Goal: Information Seeking & Learning: Learn about a topic

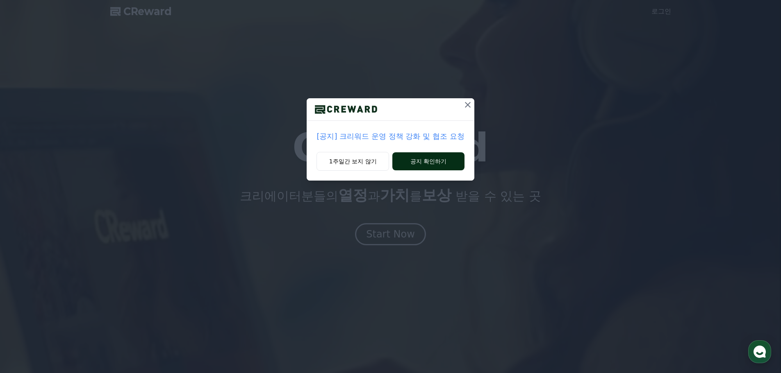
click at [429, 161] on button "공지 확인하기" at bounding box center [428, 161] width 72 height 18
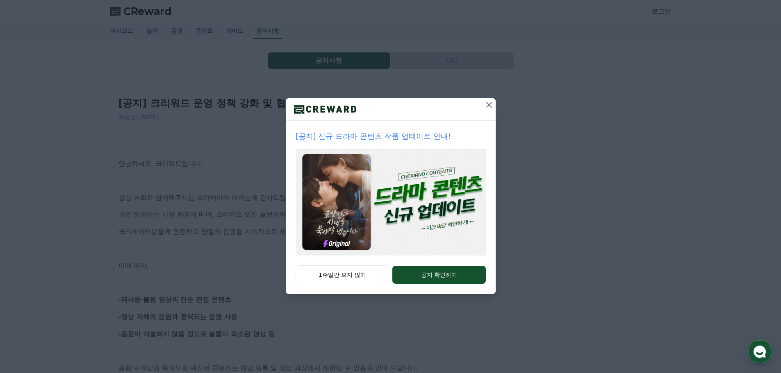
click at [486, 103] on icon at bounding box center [489, 105] width 6 height 6
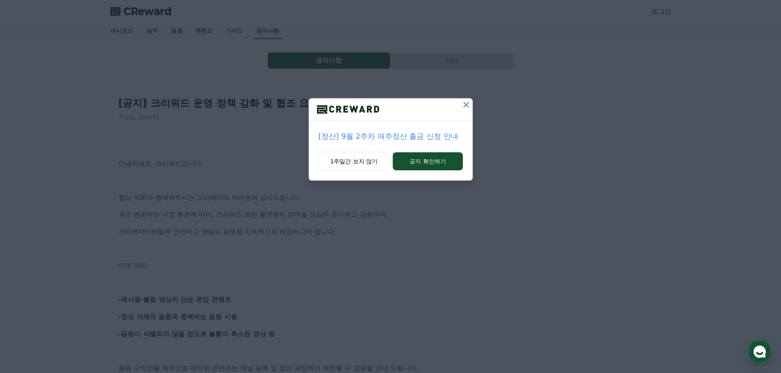
click at [465, 105] on icon at bounding box center [466, 105] width 6 height 6
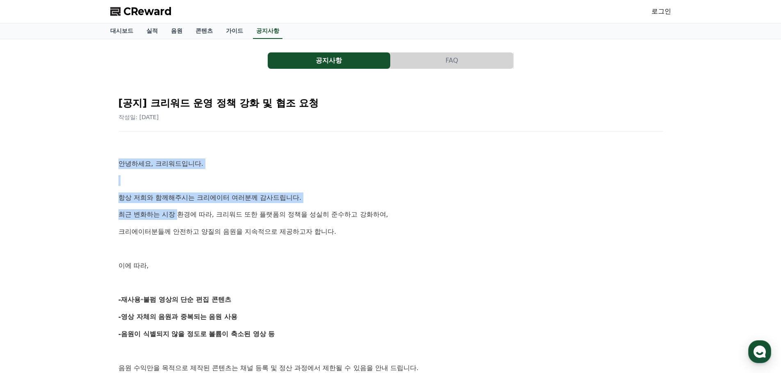
drag, startPoint x: 120, startPoint y: 159, endPoint x: 286, endPoint y: 246, distance: 187.1
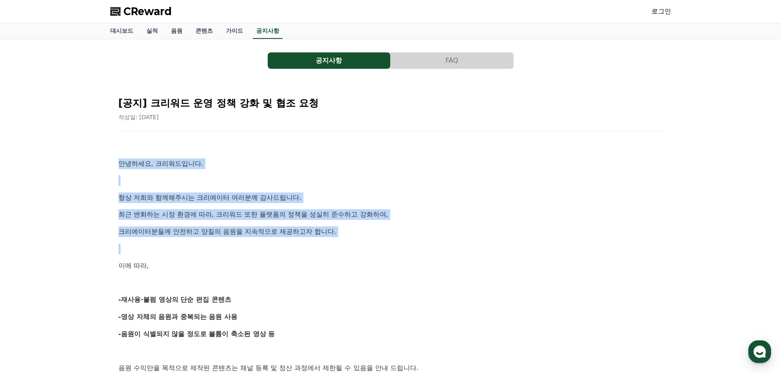
click at [291, 247] on p at bounding box center [390, 249] width 544 height 11
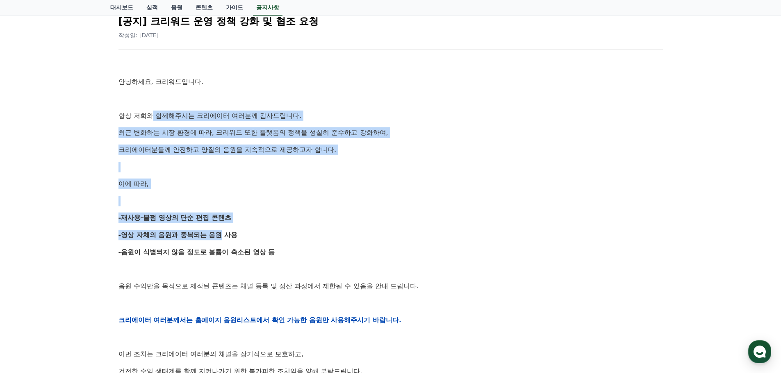
drag, startPoint x: 154, startPoint y: 119, endPoint x: 242, endPoint y: 259, distance: 165.2
click at [229, 250] on div "안녕하세요, 크리워드입니다. 항상 저희와 함께해주시는 크리에이터 여러분께 감사드립니다. 최근 변화하는 시장 환경에 따라, 크리워드 또한 플랫폼…" at bounding box center [390, 320] width 544 height 522
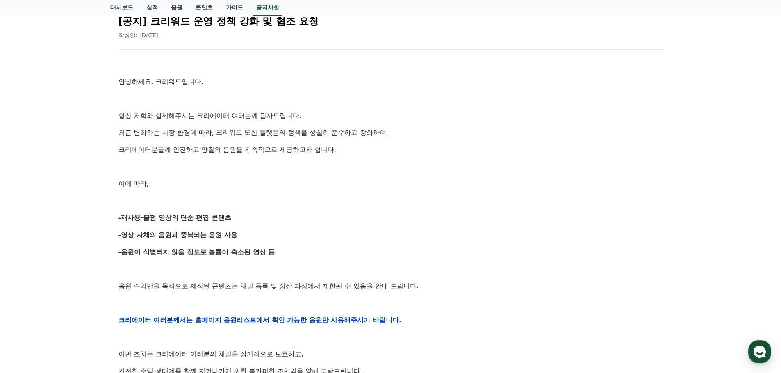
click at [243, 259] on div "안녕하세요, 크리워드입니다. 항상 저희와 함께해주시는 크리에이터 여러분께 감사드립니다. 최근 변화하는 시장 환경에 따라, 크리워드 또한 플랫폼…" at bounding box center [390, 320] width 544 height 522
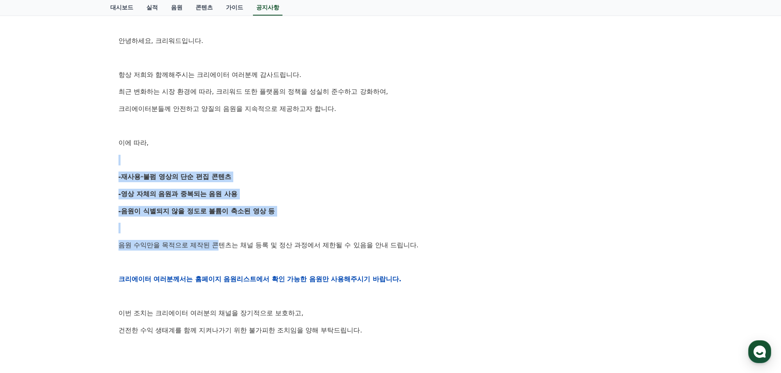
drag, startPoint x: 183, startPoint y: 154, endPoint x: 251, endPoint y: 272, distance: 136.2
click at [236, 260] on div "안녕하세요, 크리워드입니다. 항상 저희와 함께해주시는 크리에이터 여러분께 감사드립니다. 최근 변화하는 시장 환경에 따라, 크리워드 또한 플랫폼…" at bounding box center [390, 279] width 544 height 522
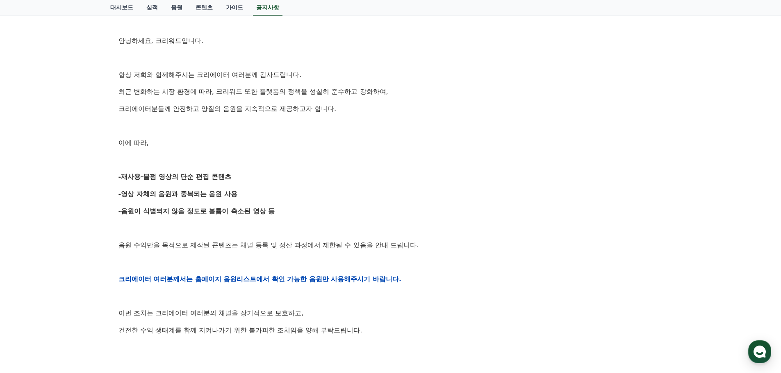
click at [252, 272] on div "안녕하세요, 크리워드입니다. 항상 저희와 함께해주시는 크리에이터 여러분께 감사드립니다. 최근 변화하는 시장 환경에 따라, 크리워드 또한 플랫폼…" at bounding box center [390, 279] width 544 height 522
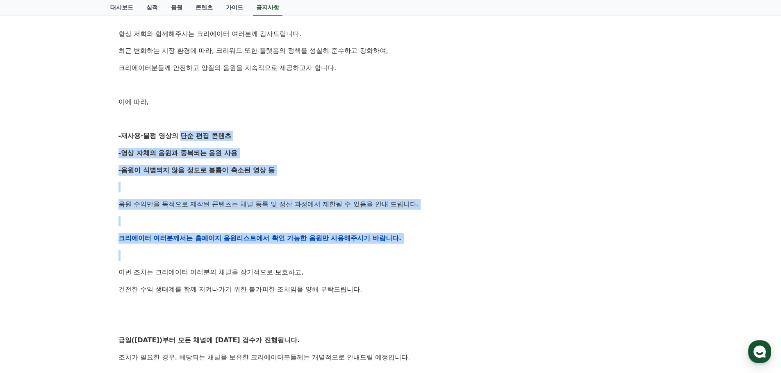
drag, startPoint x: 207, startPoint y: 211, endPoint x: 294, endPoint y: 320, distance: 139.4
click at [262, 292] on div "안녕하세요, 크리워드입니다. 항상 저희와 함께해주시는 크리에이터 여러분께 감사드립니다. 최근 변화하는 시장 환경에 따라, 크리워드 또한 플랫폼…" at bounding box center [390, 238] width 544 height 522
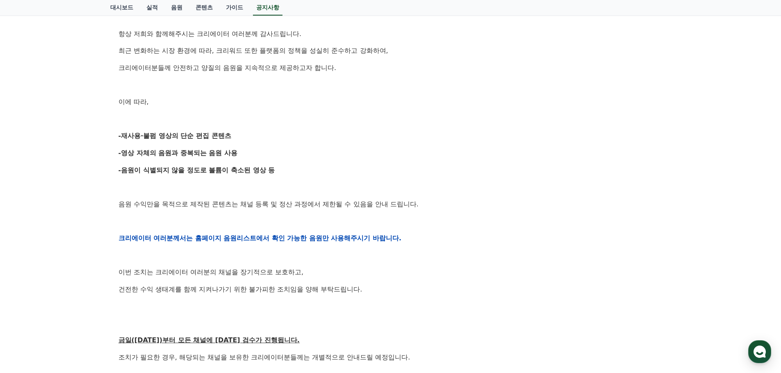
click at [294, 320] on p at bounding box center [390, 323] width 544 height 11
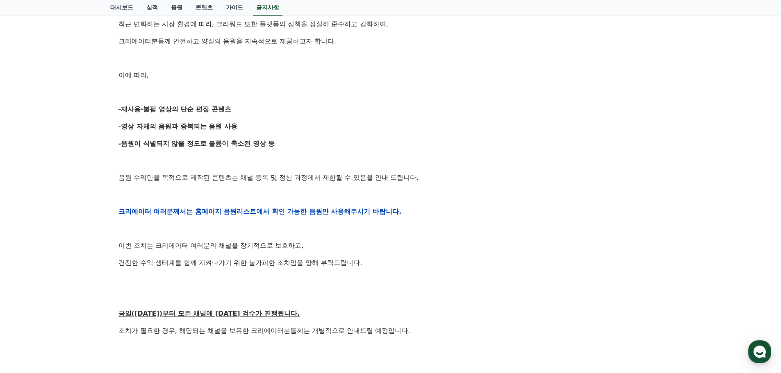
scroll to position [205, 0]
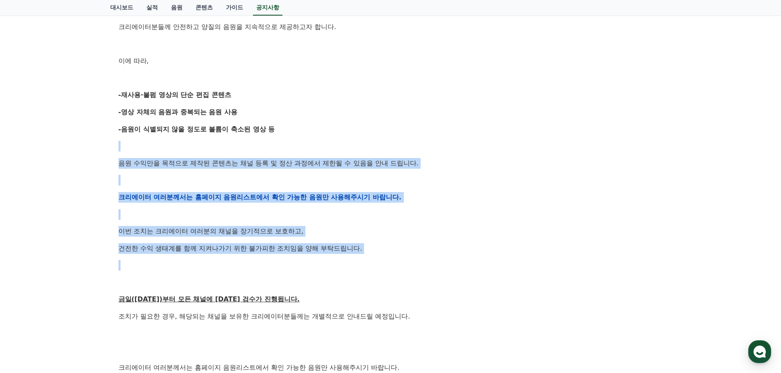
drag, startPoint x: 184, startPoint y: 143, endPoint x: 329, endPoint y: 321, distance: 229.8
click at [297, 302] on div "안녕하세요, 크리워드입니다. 항상 저희와 함께해주시는 크리에이터 여러분께 감사드립니다. 최근 변화하는 시장 환경에 따라, 크리워드 또한 플랫폼…" at bounding box center [390, 197] width 544 height 522
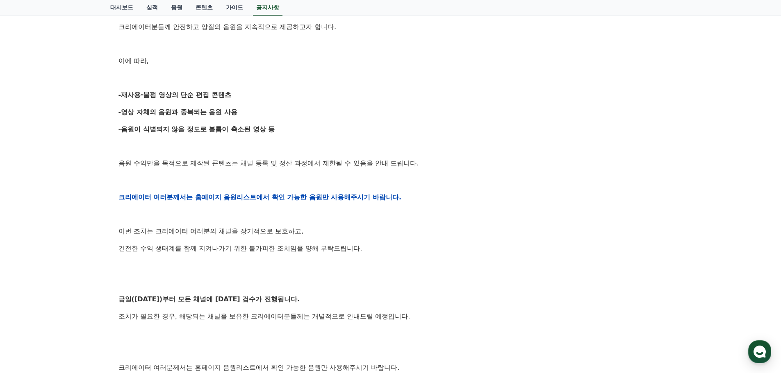
click at [329, 321] on p "조치가 필요한 경우, 해당되는 채널을 보유한 크리에이터분들께는 개별적으로 안내드릴 예정입니다." at bounding box center [390, 316] width 544 height 11
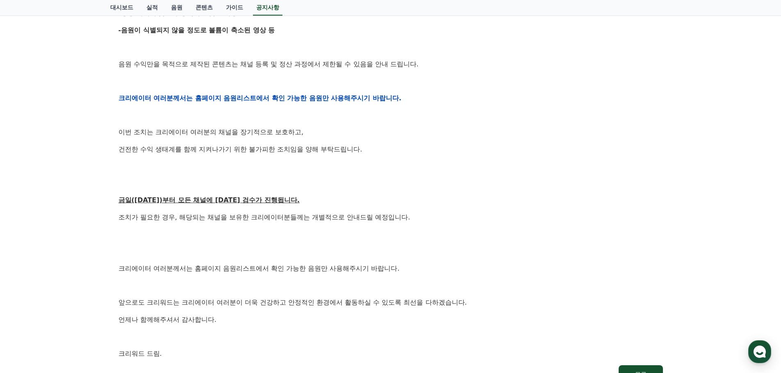
scroll to position [328, 0]
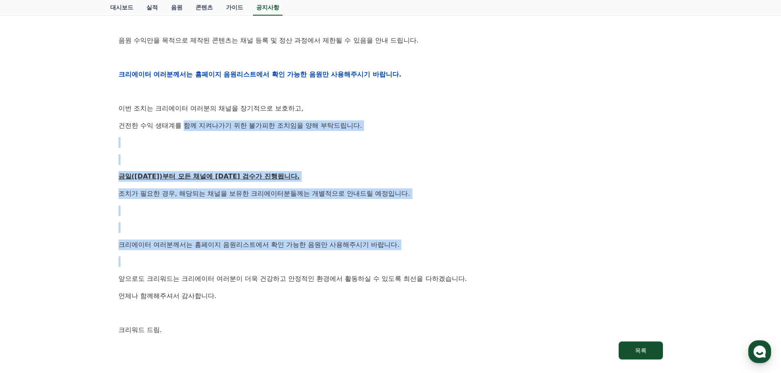
drag, startPoint x: 227, startPoint y: 197, endPoint x: 284, endPoint y: 291, distance: 110.0
click at [275, 279] on div "안녕하세요, 크리워드입니다. 항상 저희와 함께해주시는 크리에이터 여러분께 감사드립니다. 최근 변화하는 시장 환경에 따라, 크리워드 또한 플랫폼…" at bounding box center [390, 75] width 544 height 522
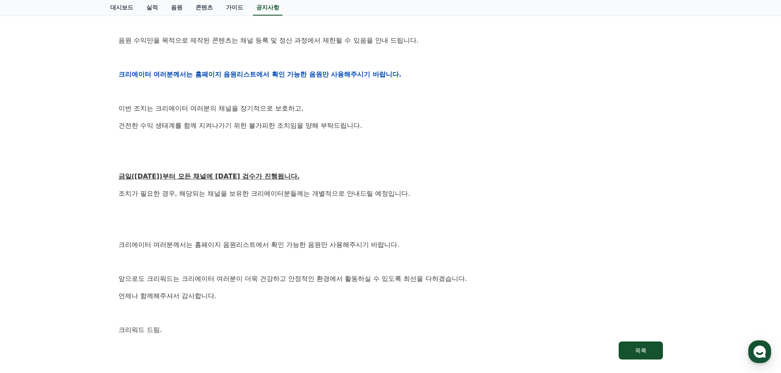
click at [284, 291] on p "언제나 함께해주셔서 감사합니다." at bounding box center [390, 296] width 544 height 11
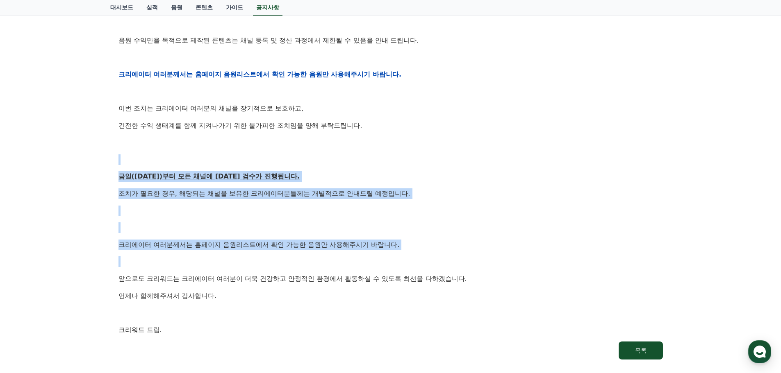
drag, startPoint x: 252, startPoint y: 305, endPoint x: 268, endPoint y: 322, distance: 23.2
click at [255, 309] on div "안녕하세요, 크리워드입니다. 항상 저희와 함께해주시는 크리에이터 여러분께 감사드립니다. 최근 변화하는 시장 환경에 따라, 크리워드 또한 플랫폼…" at bounding box center [390, 75] width 544 height 522
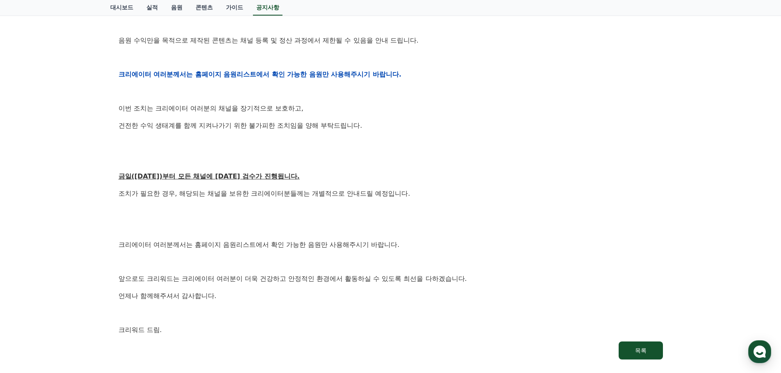
click at [268, 322] on div "안녕하세요, 크리워드입니다. 항상 저희와 함께해주시는 크리에이터 여러분께 감사드립니다. 최근 변화하는 시장 환경에 따라, 크리워드 또한 플랫폼…" at bounding box center [390, 75] width 544 height 522
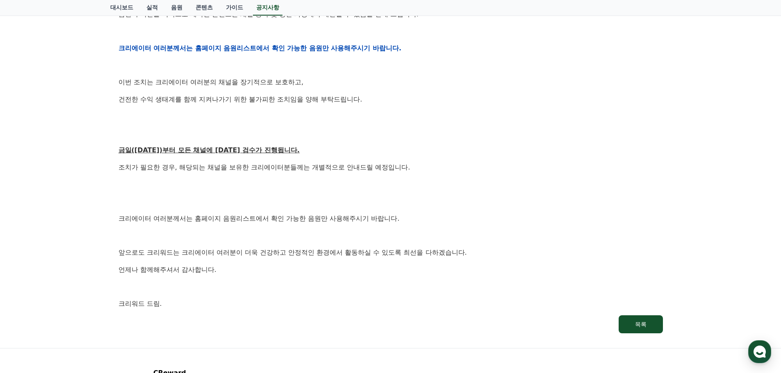
scroll to position [369, 0]
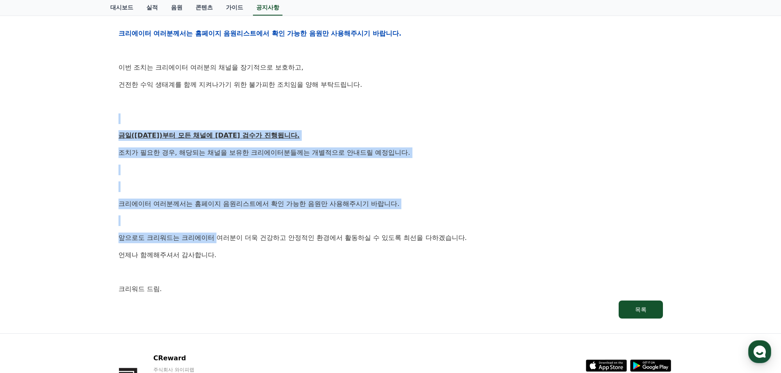
drag, startPoint x: 201, startPoint y: 209, endPoint x: 261, endPoint y: 313, distance: 120.0
click at [256, 310] on div "[공지] 크리워드 운영 정책 강화 및 협조 요청 작성일: 2025-09-15 안녕하세요, 크리워드입니다. 항상 저희와 함께해주시는 크리에이터 …" at bounding box center [390, 20] width 547 height 601
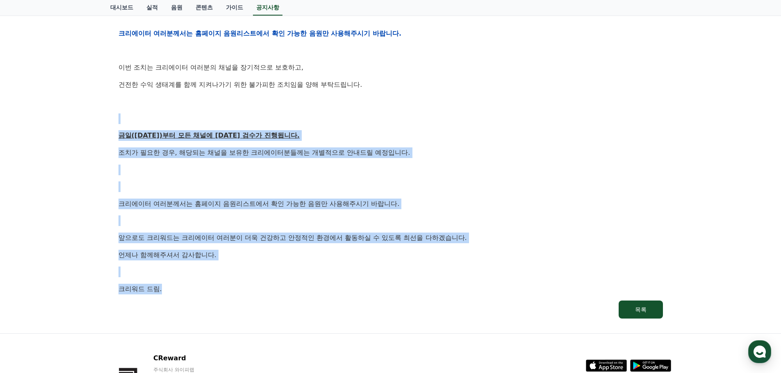
click at [261, 313] on link "목록" at bounding box center [390, 310] width 544 height 18
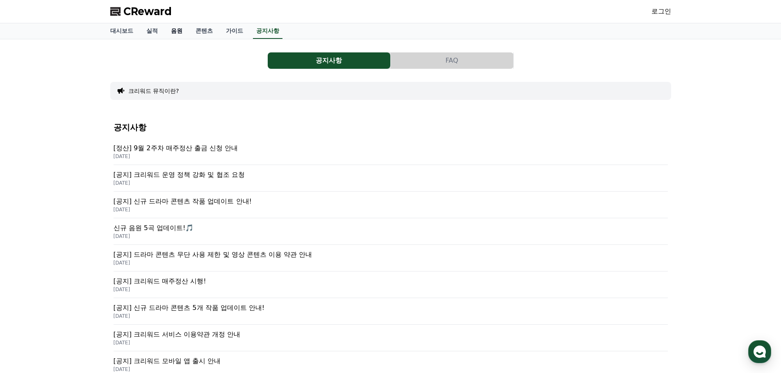
click at [176, 29] on link "음원" at bounding box center [176, 31] width 25 height 16
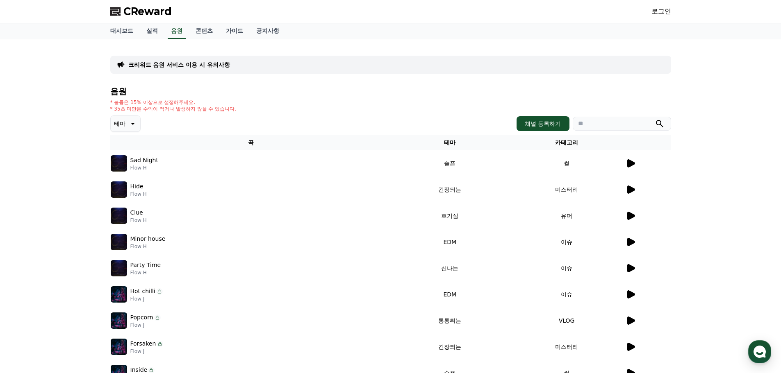
click at [638, 162] on div at bounding box center [647, 164] width 45 height 10
click at [631, 164] on icon at bounding box center [631, 163] width 8 height 8
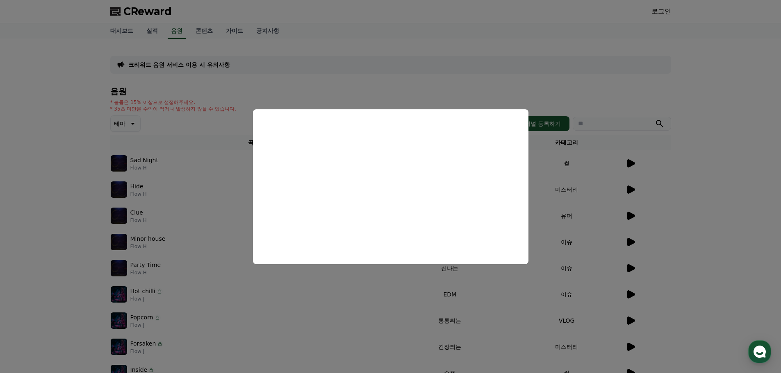
click at [368, 295] on button "close modal" at bounding box center [390, 186] width 781 height 373
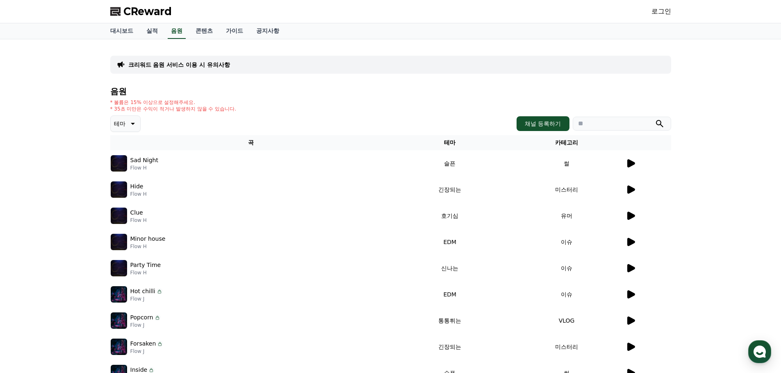
click at [632, 191] on icon at bounding box center [631, 190] width 8 height 8
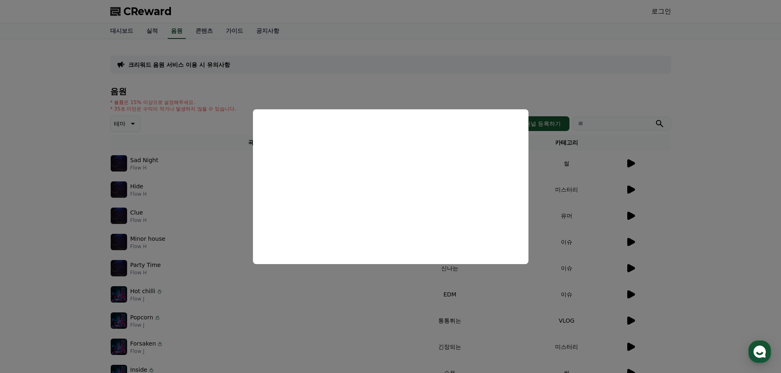
click at [384, 295] on button "close modal" at bounding box center [390, 186] width 781 height 373
